Goal: Check status

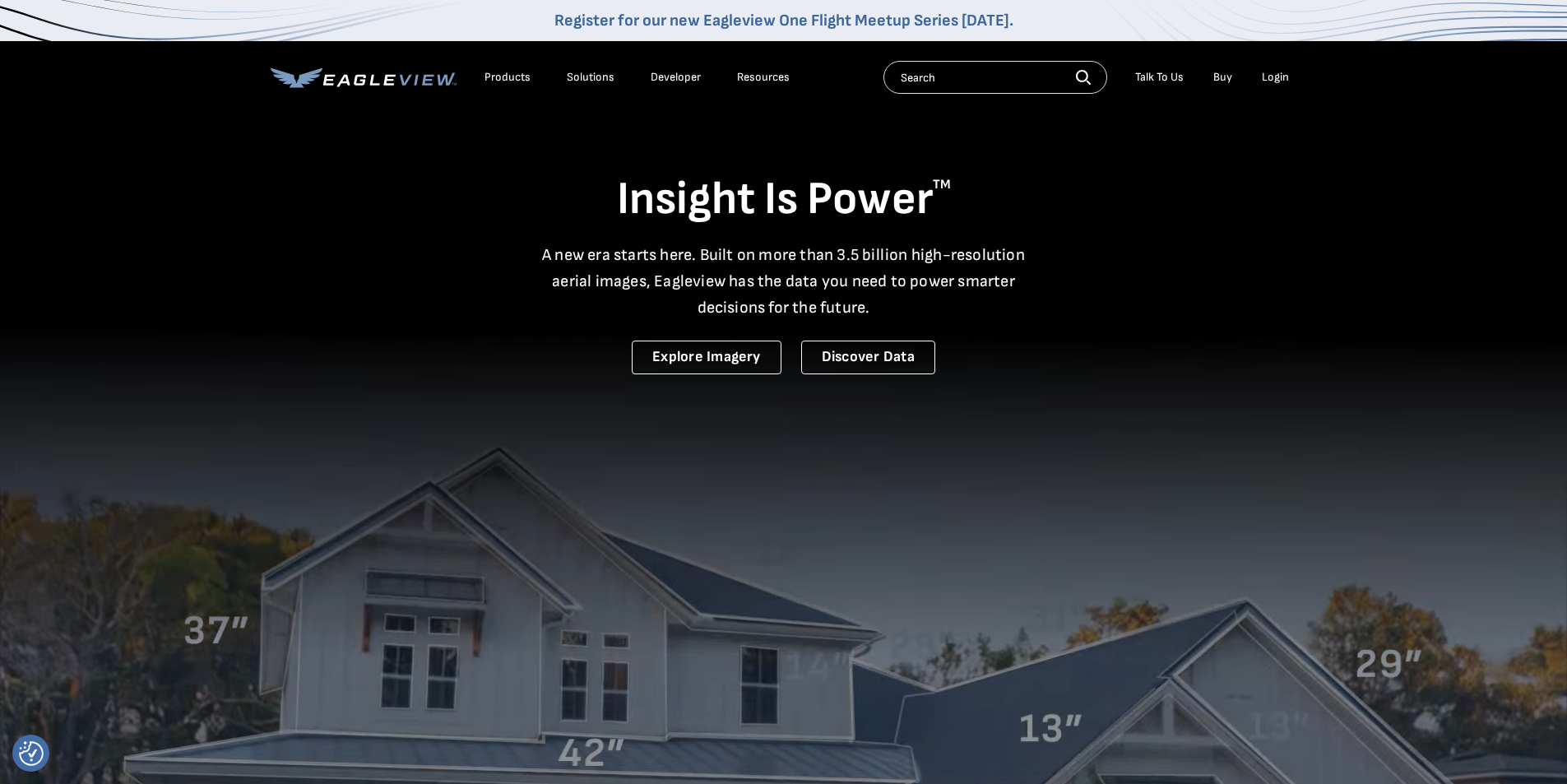
click at [1267, 76] on div "Login" at bounding box center [1276, 77] width 27 height 15
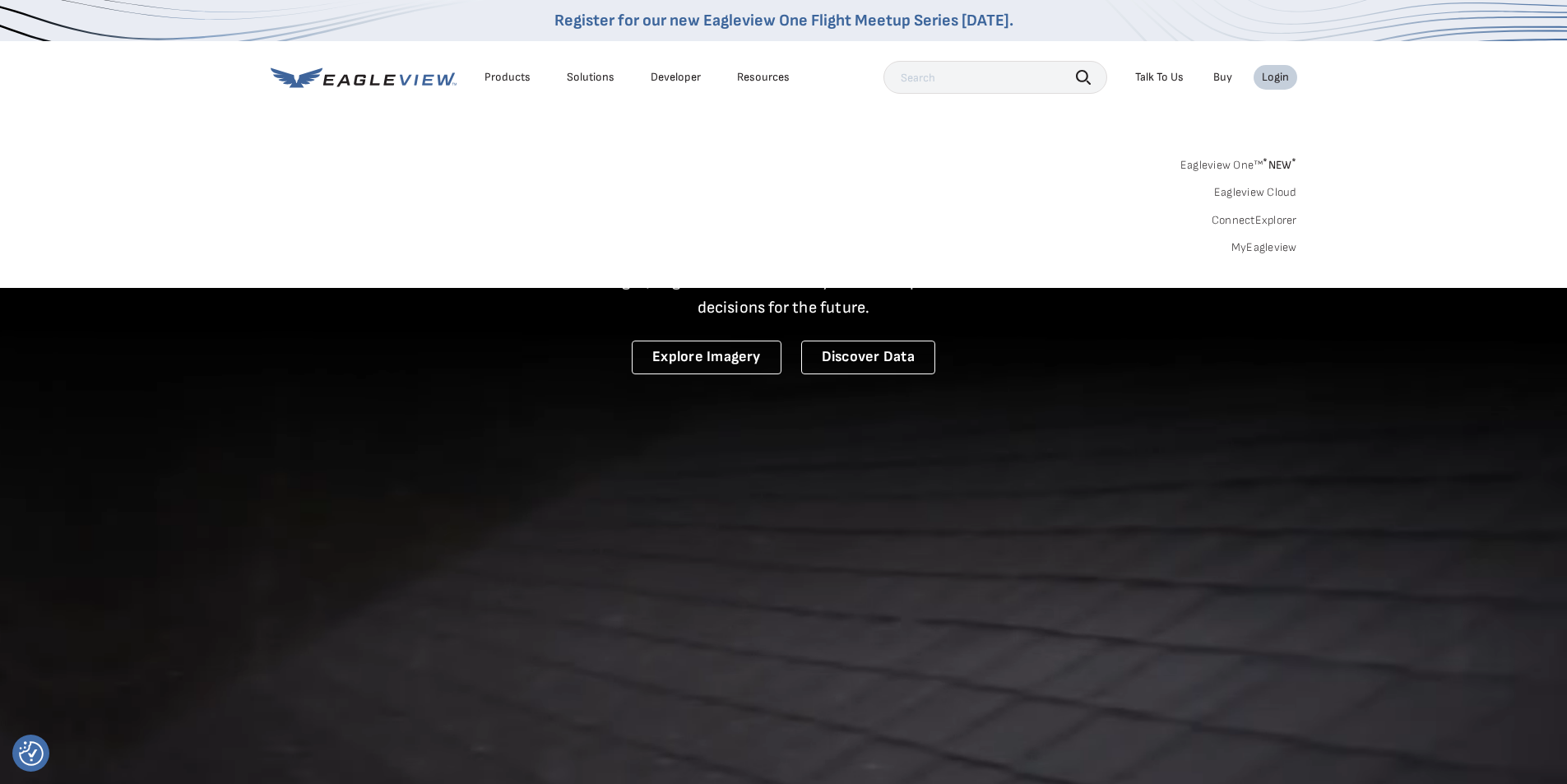
click at [1264, 243] on link "MyEagleview" at bounding box center [1264, 247] width 66 height 15
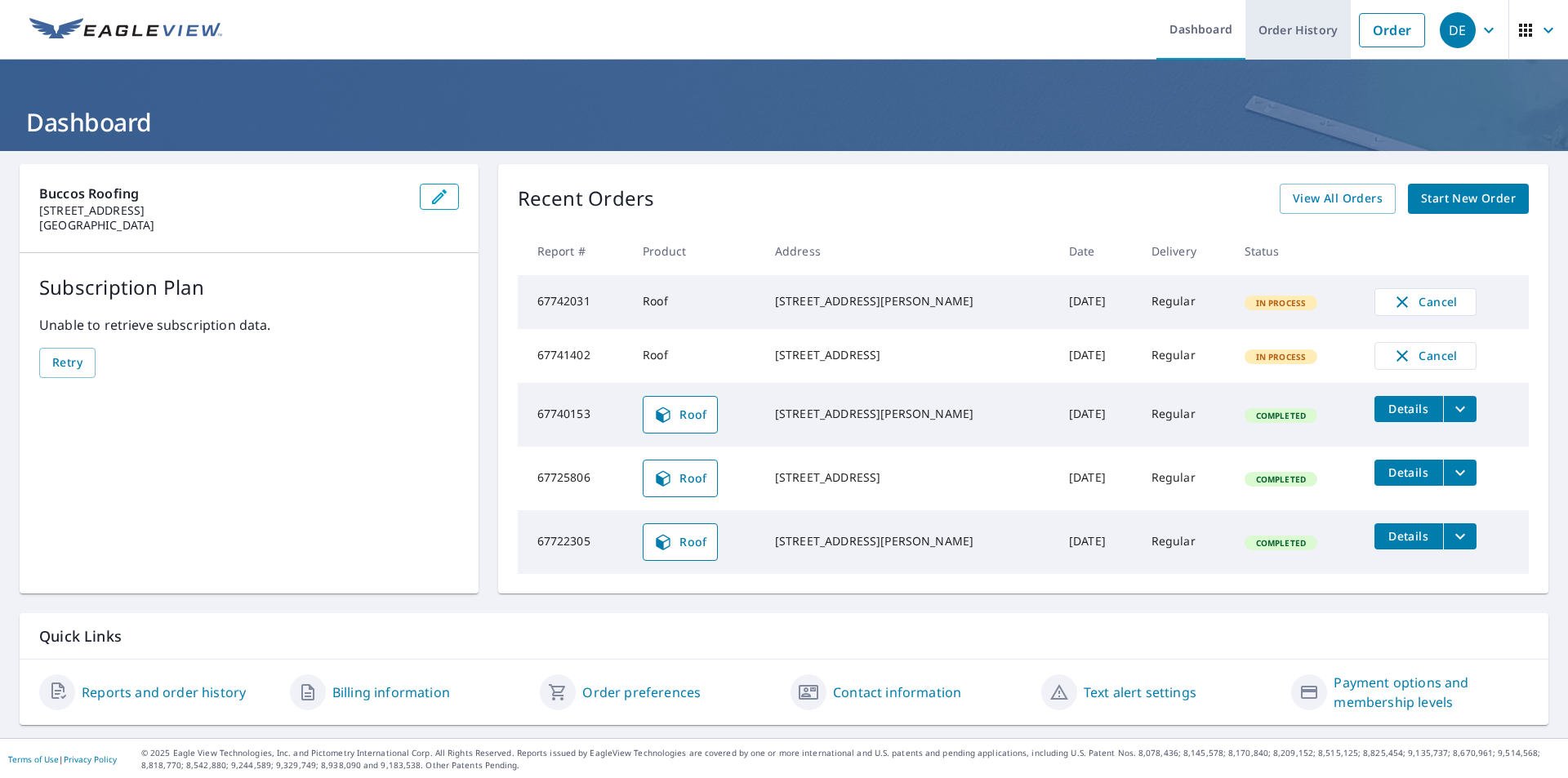
click at [1298, 46] on link "Order History" at bounding box center [1297, 30] width 105 height 59
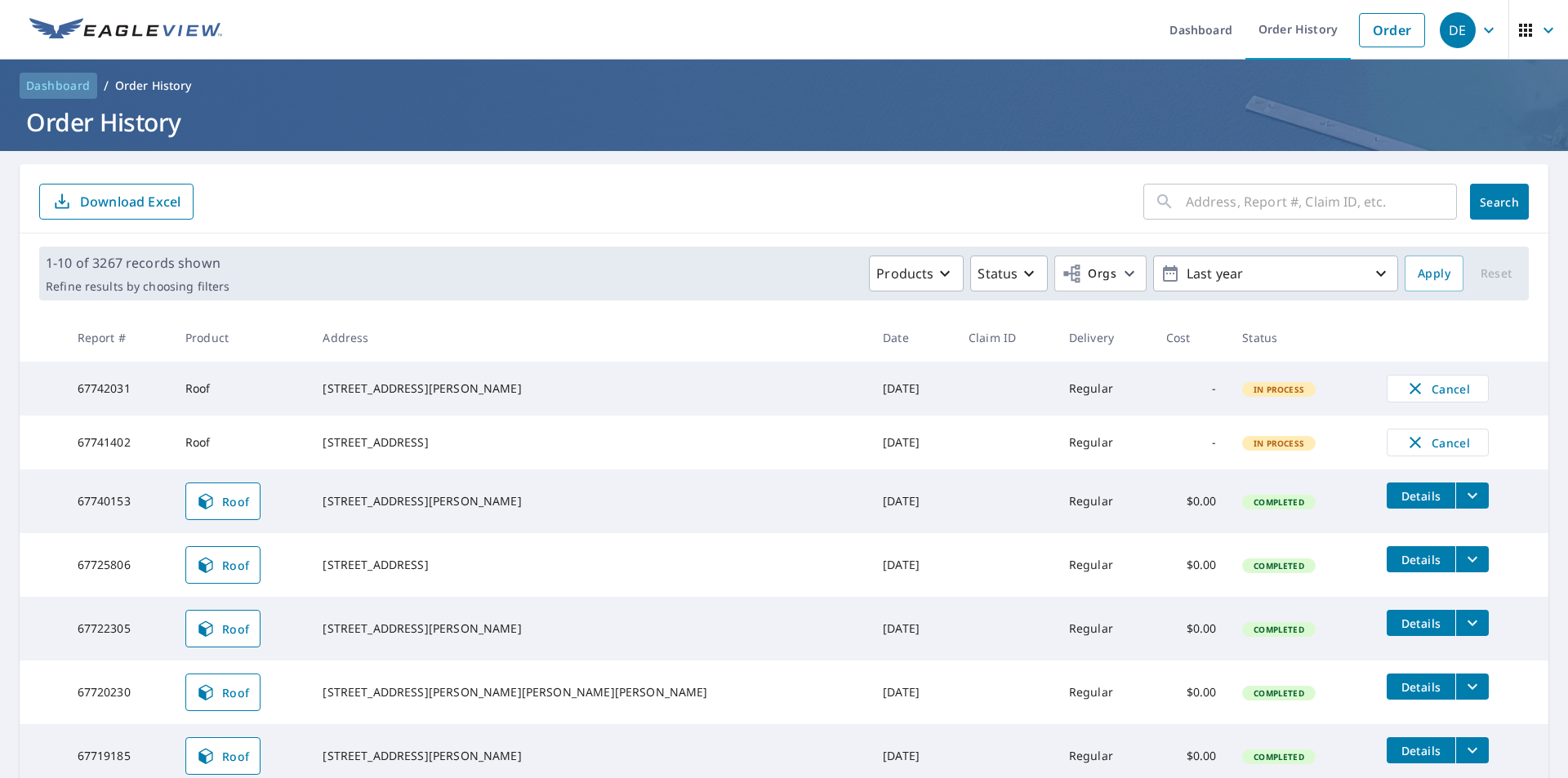
click at [30, 90] on span "Dashboard" at bounding box center [59, 85] width 64 height 16
